Goal: Find specific page/section: Find specific page/section

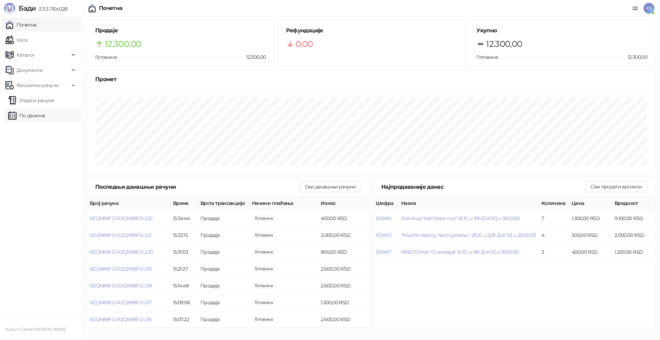
click at [45, 118] on link "По данима" at bounding box center [26, 116] width 36 height 14
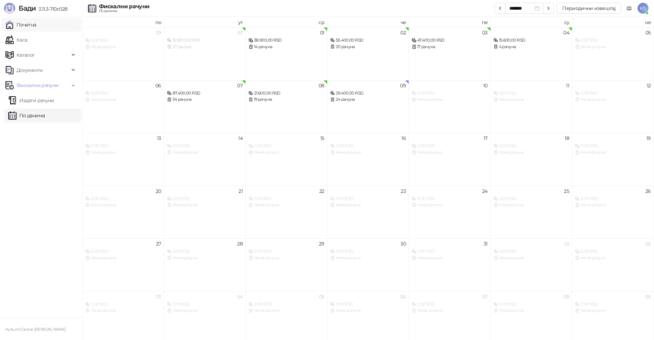
click at [36, 25] on link "Почетна" at bounding box center [20, 25] width 31 height 14
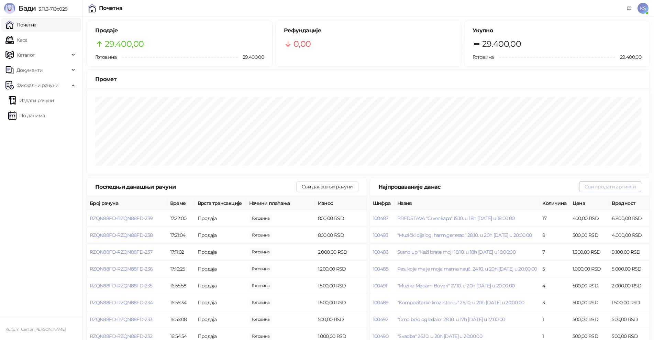
click at [615, 185] on button "Сви продати артикли" at bounding box center [610, 186] width 62 height 11
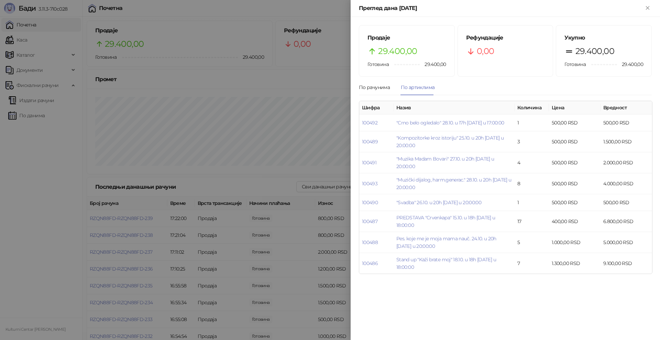
click at [25, 113] on div at bounding box center [330, 170] width 660 height 340
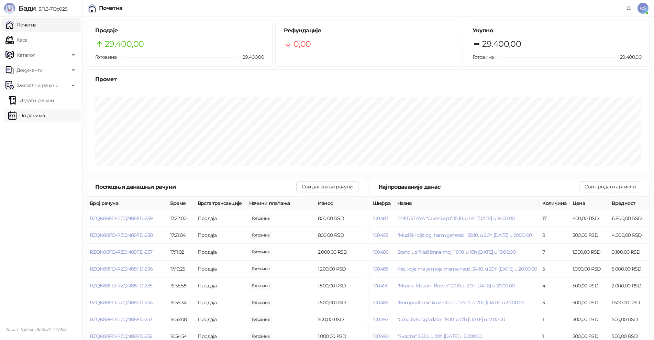
click at [37, 117] on link "По данима" at bounding box center [26, 116] width 36 height 14
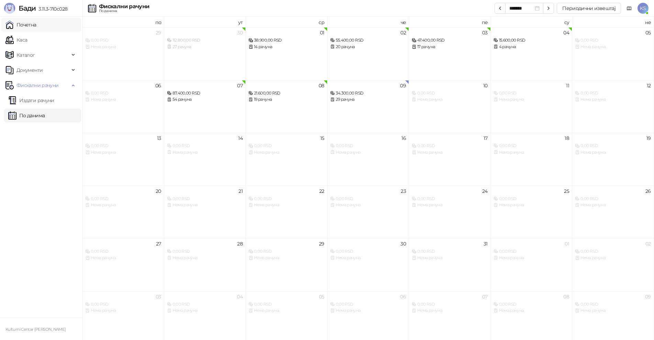
click at [23, 27] on link "Почетна" at bounding box center [20, 25] width 31 height 14
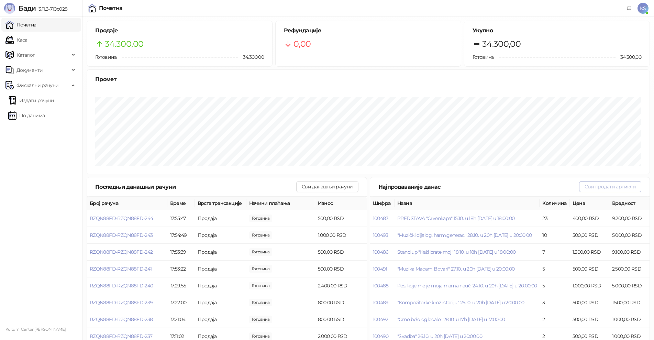
click at [629, 190] on button "Сви продати артикли" at bounding box center [610, 186] width 62 height 11
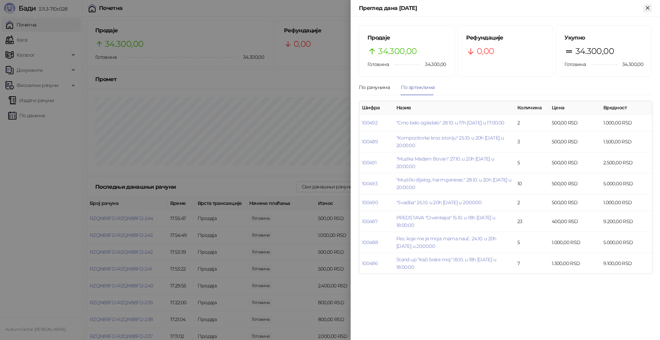
click at [646, 6] on icon "Close" at bounding box center [647, 7] width 3 height 3
